Goal: Transaction & Acquisition: Purchase product/service

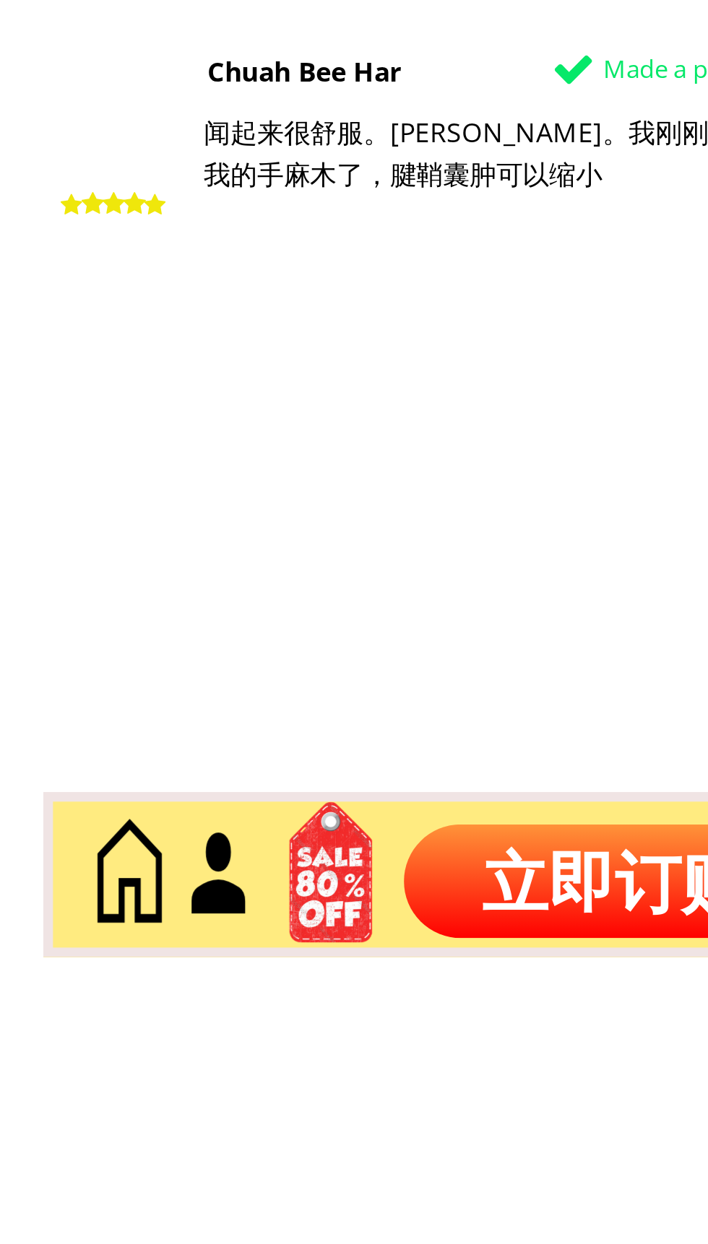
scroll to position [6979, 0]
